Goal: Transaction & Acquisition: Purchase product/service

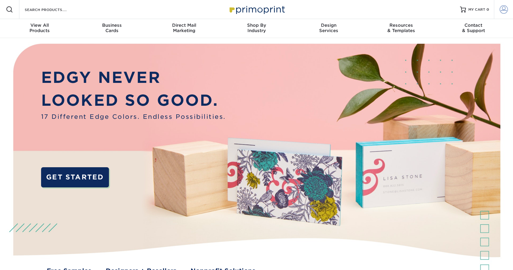
type input "[EMAIL_ADDRESS][DOMAIN_NAME]"
click at [504, 8] on span at bounding box center [503, 9] width 8 height 8
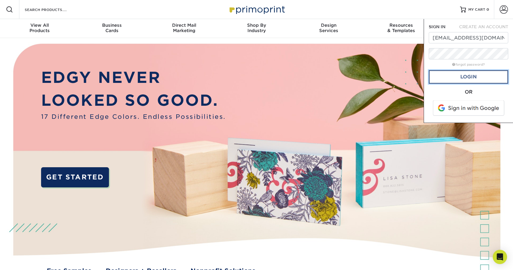
click at [475, 80] on link "Login" at bounding box center [467, 77] width 79 height 14
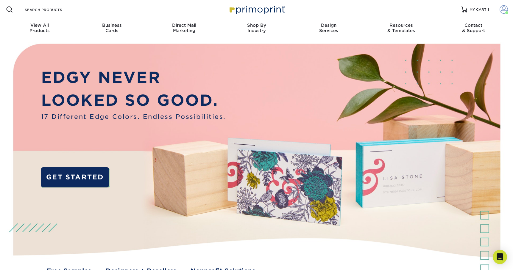
click at [503, 10] on span at bounding box center [503, 9] width 8 height 8
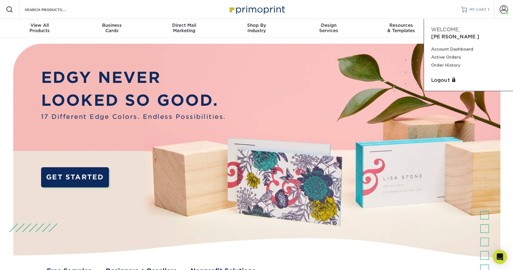
click at [478, 10] on span "MY CART" at bounding box center [477, 9] width 17 height 5
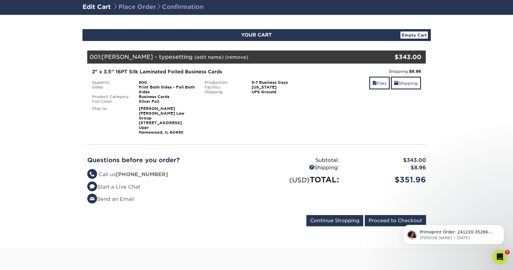
scroll to position [40, 0]
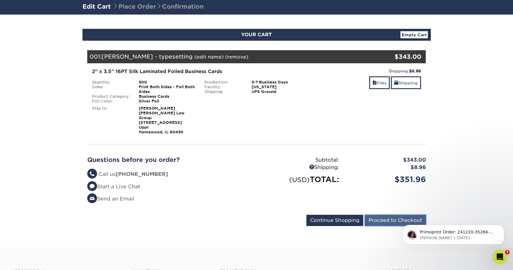
click at [379, 215] on input "Proceed to Checkout" at bounding box center [394, 220] width 61 height 11
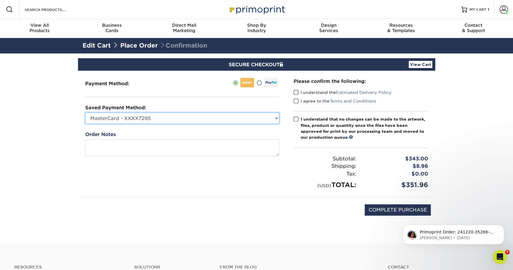
click at [204, 121] on select "MasterCard - XXXX7295 MasterCard - XXXX8626 MasterCard - XXXX8209 MasterCard - …" at bounding box center [182, 118] width 194 height 11
click at [181, 117] on select "MasterCard - XXXX7295 MasterCard - XXXX8626 MasterCard - XXXX8209 MasterCard - …" at bounding box center [182, 118] width 194 height 11
select select "67323"
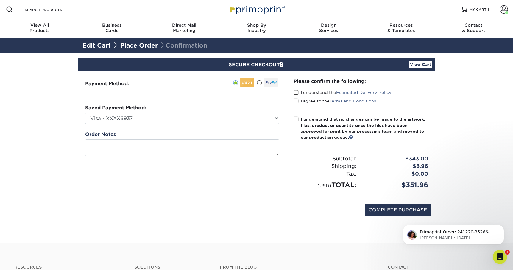
click at [295, 102] on span at bounding box center [295, 101] width 5 height 6
click at [0, 0] on input "I agree to the Terms and Conditions" at bounding box center [0, 0] width 0 height 0
click at [295, 94] on span at bounding box center [295, 93] width 5 height 6
click at [0, 0] on input "I understand the Estimated Delivery Policy" at bounding box center [0, 0] width 0 height 0
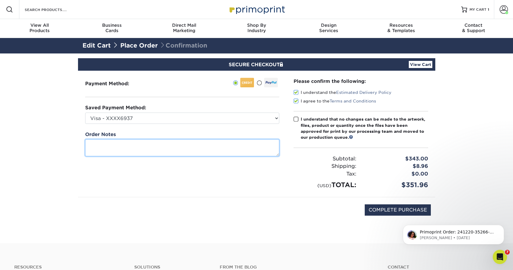
click at [231, 149] on textarea at bounding box center [182, 148] width 194 height 17
type textarea "I emailed notes about design for Dave Gomez. Please reference."
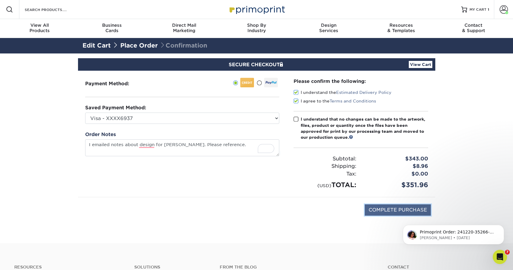
click at [380, 210] on input "COMPLETE PURCHASE" at bounding box center [397, 210] width 66 height 11
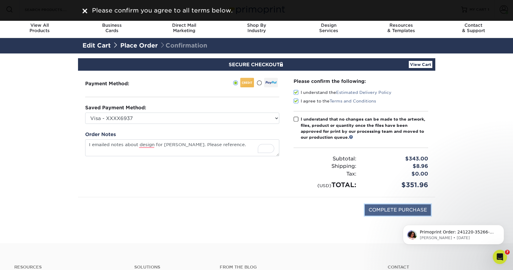
click at [382, 207] on input "COMPLETE PURCHASE" at bounding box center [397, 210] width 66 height 11
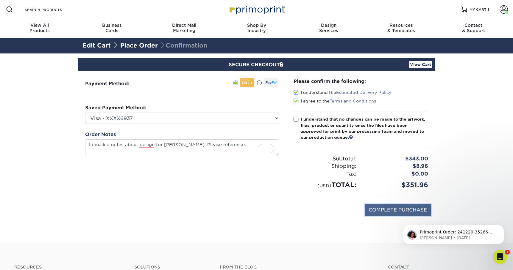
click at [384, 212] on input "COMPLETE PURCHASE" at bounding box center [397, 210] width 66 height 11
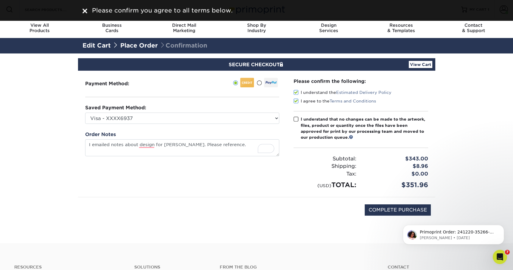
click at [295, 120] on span at bounding box center [295, 120] width 5 height 6
click at [0, 0] on input "I understand that no changes can be made to the artwork, files, product or quan…" at bounding box center [0, 0] width 0 height 0
click at [403, 210] on input "COMPLETE PURCHASE" at bounding box center [397, 210] width 66 height 11
type input "PROCESSING, PLEASE WAIT..."
